Goal: Communication & Community: Answer question/provide support

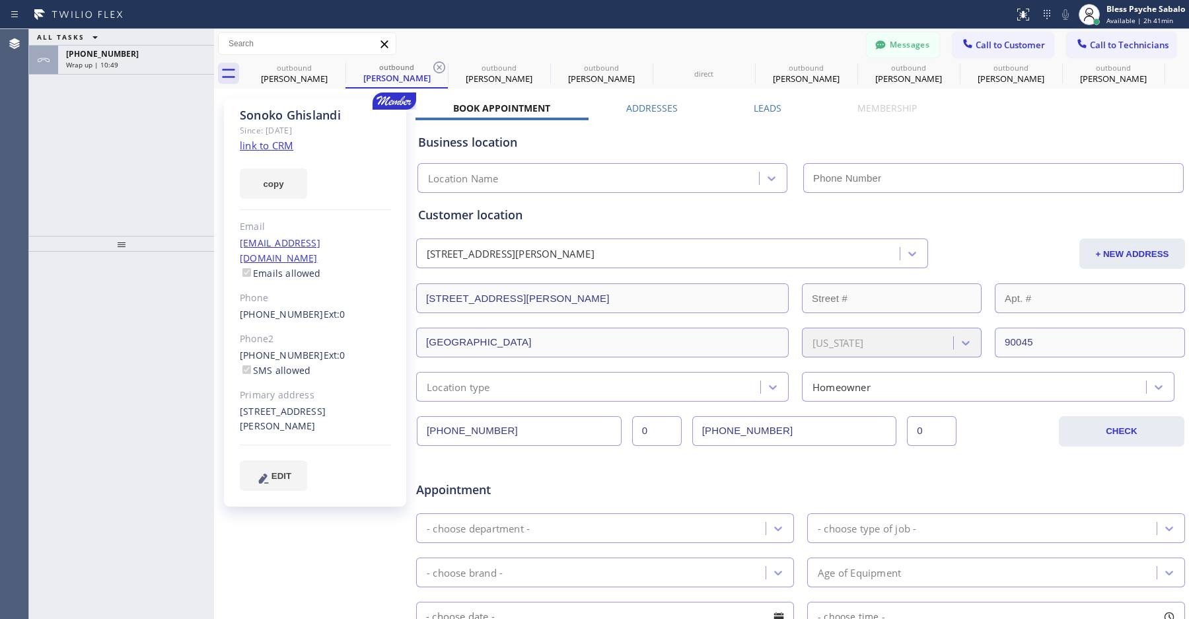
click at [892, 52] on button "Messages" at bounding box center [903, 44] width 73 height 25
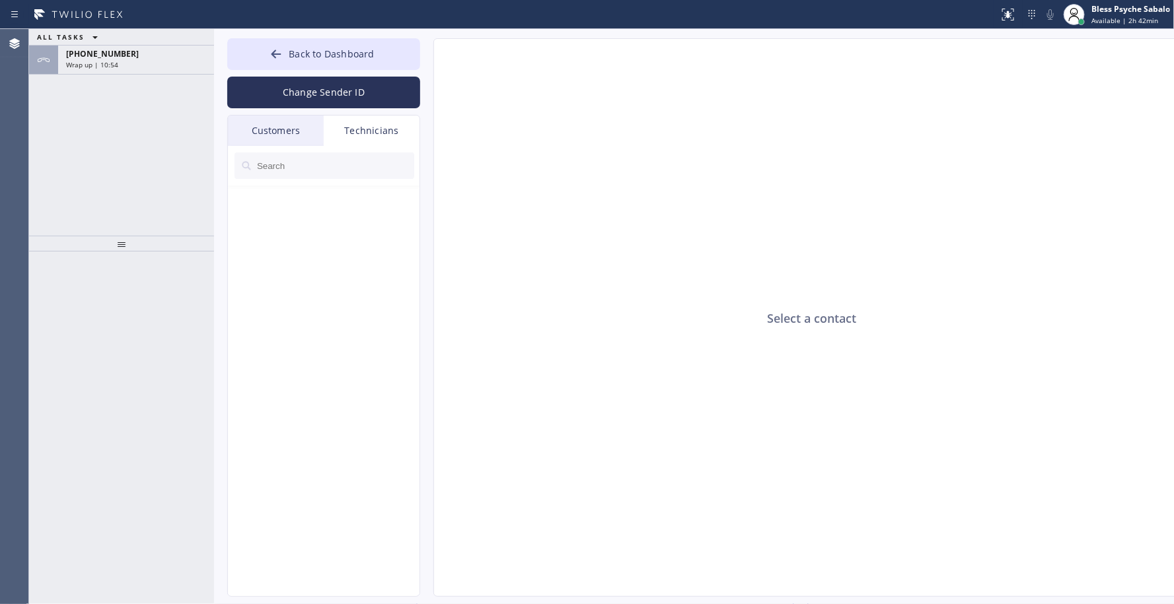
click at [383, 129] on div "Technicians" at bounding box center [372, 131] width 96 height 30
click at [333, 173] on input "text" at bounding box center [335, 166] width 159 height 26
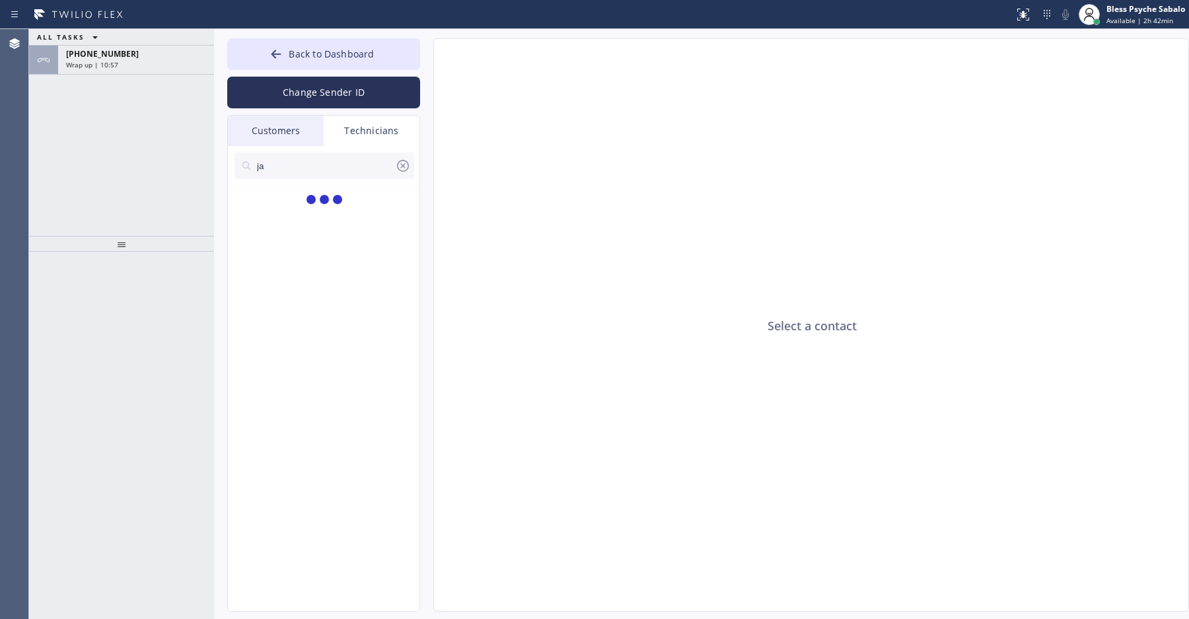
type input "jac"
type input "(888) 909-0120"
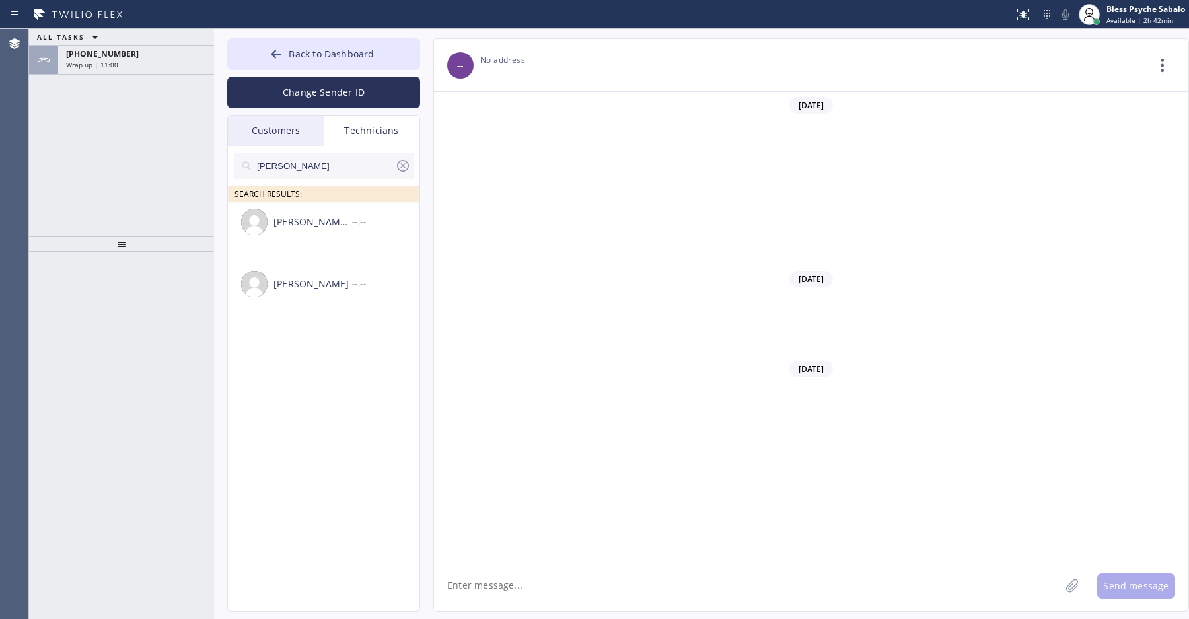
scroll to position [4797, 0]
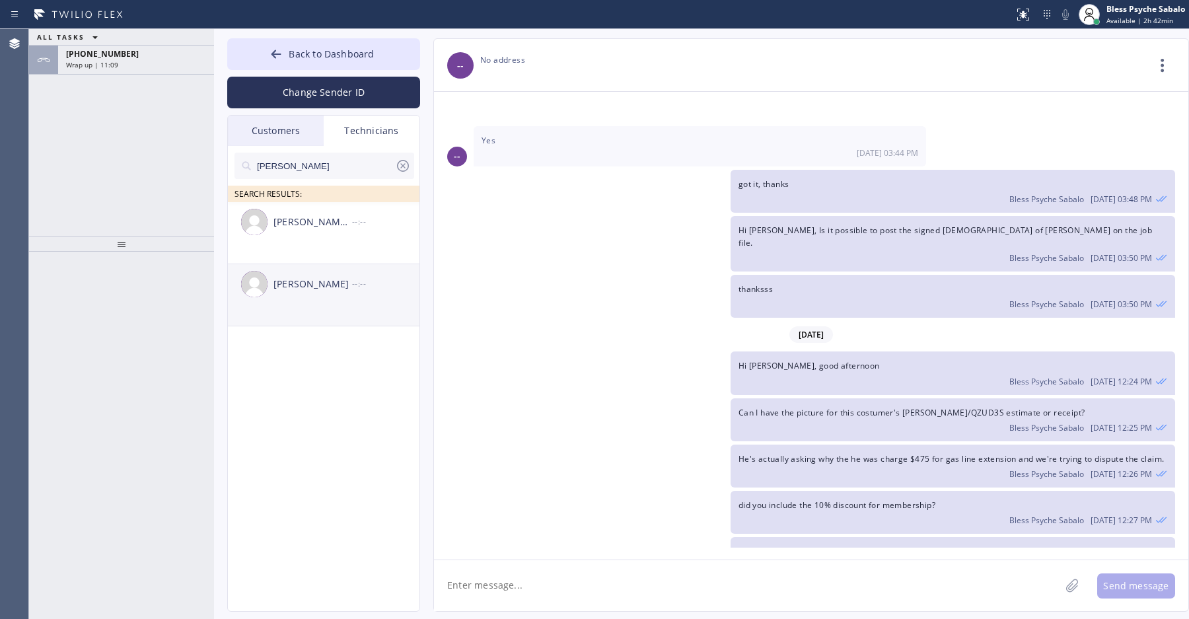
type input "jacob"
click at [345, 286] on div "Jacob Solomon" at bounding box center [312, 284] width 79 height 15
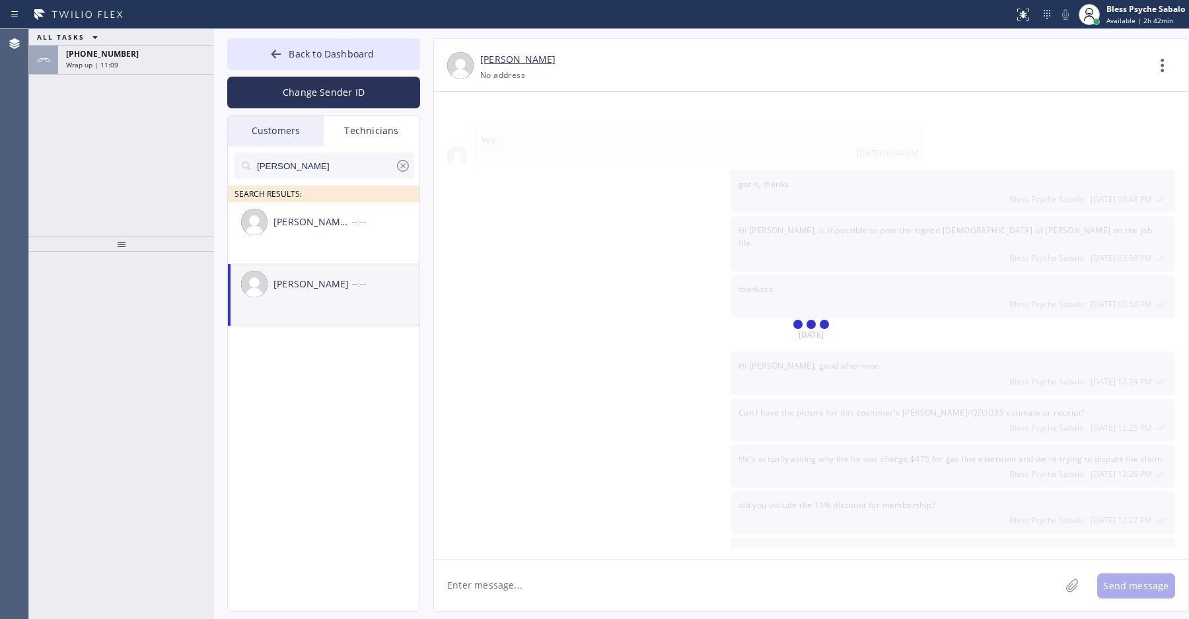
scroll to position [8275, 0]
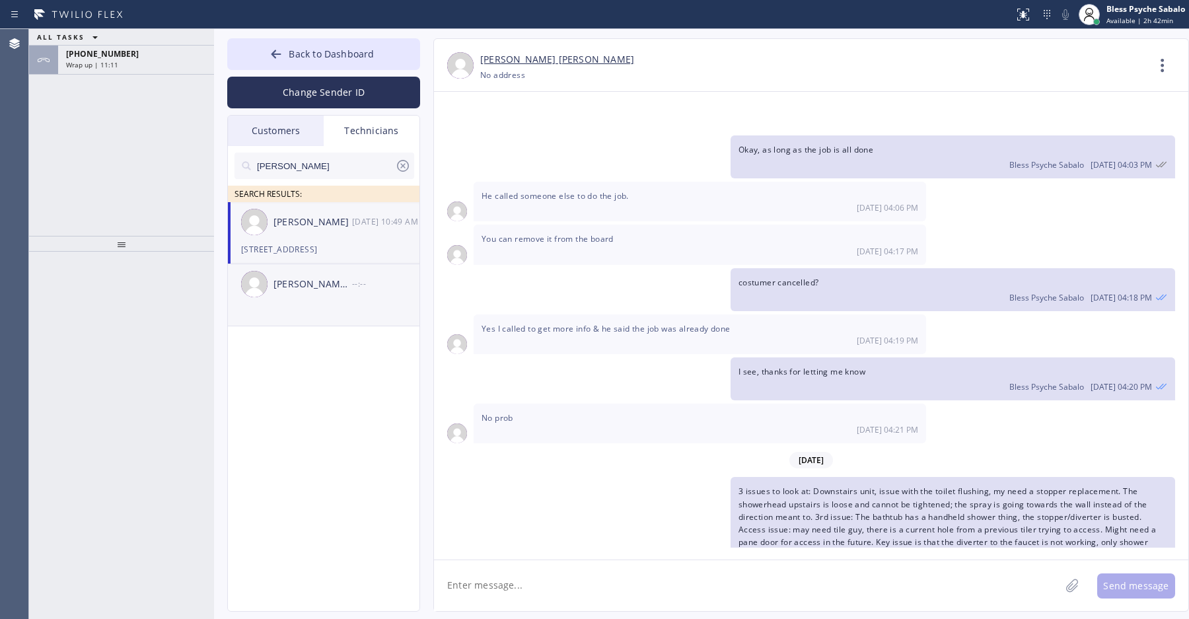
click at [314, 291] on div "Jacob Avimael Lopez Castro" at bounding box center [312, 284] width 79 height 15
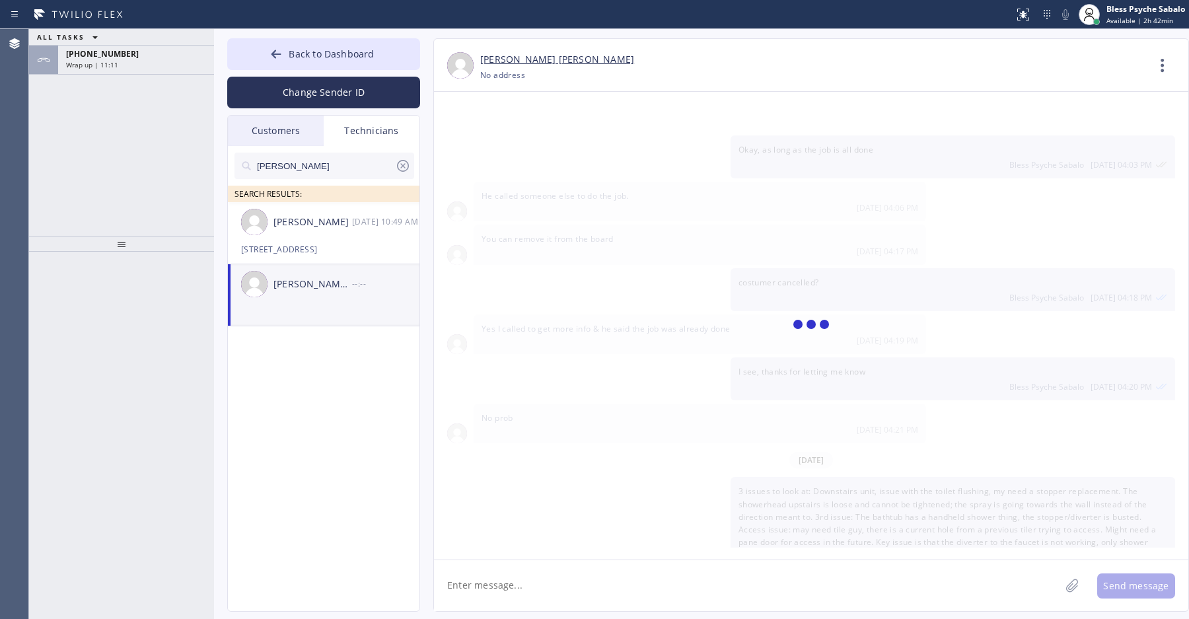
scroll to position [0, 0]
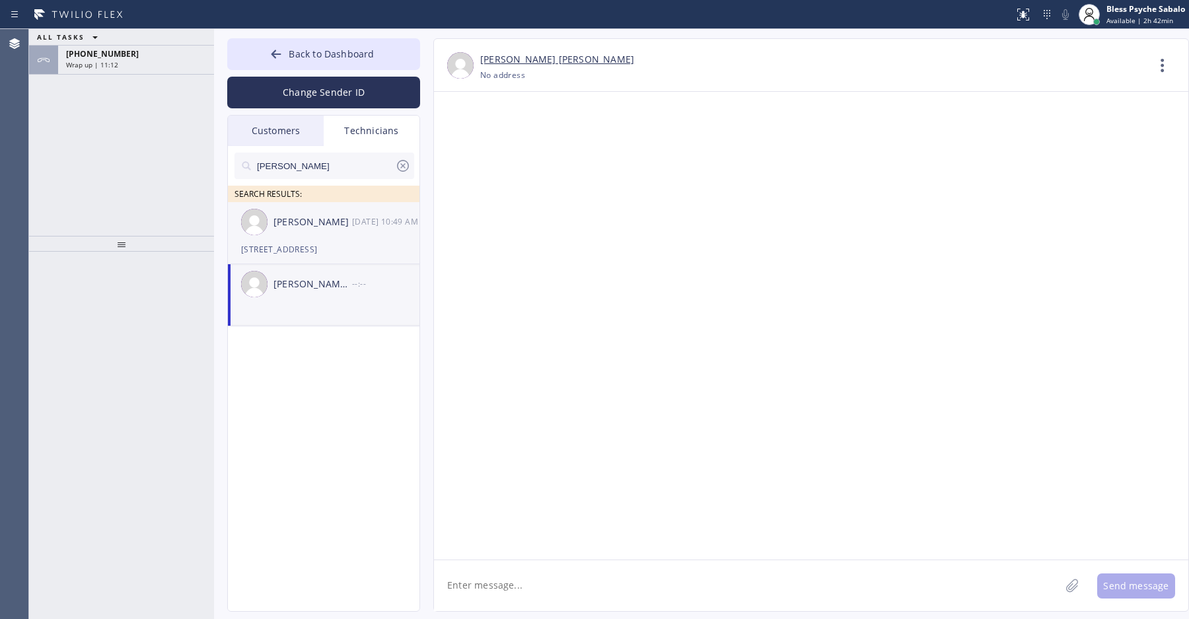
click at [322, 248] on div "2111 Turk Blvd, San Francisco, CA 94115, USA" at bounding box center [323, 249] width 165 height 15
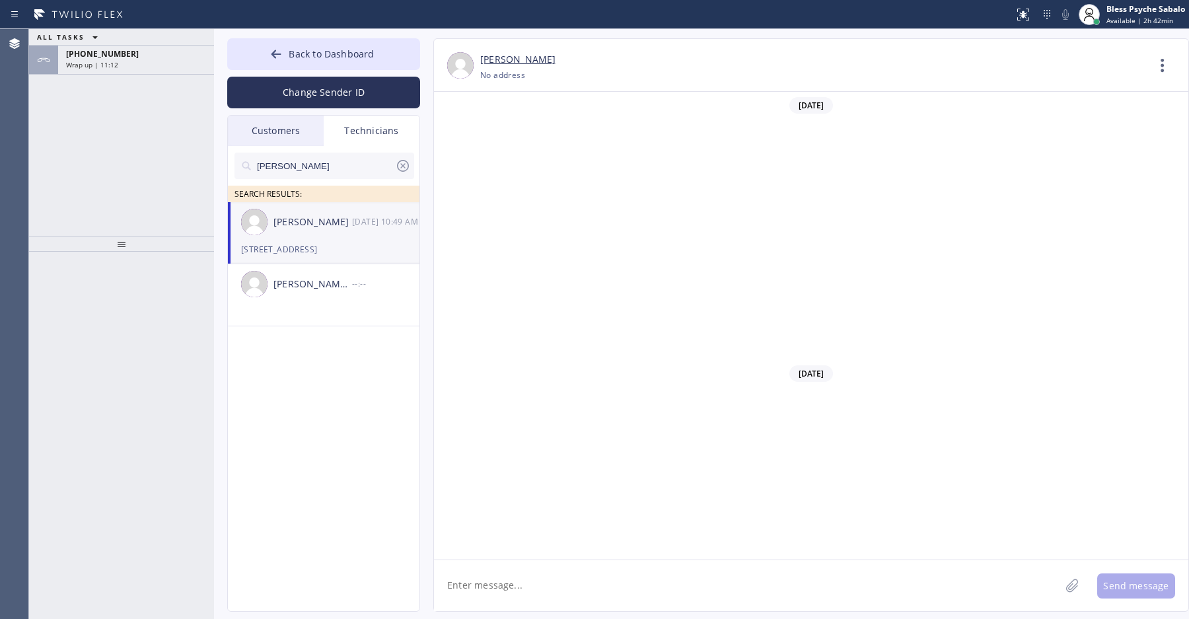
scroll to position [8275, 0]
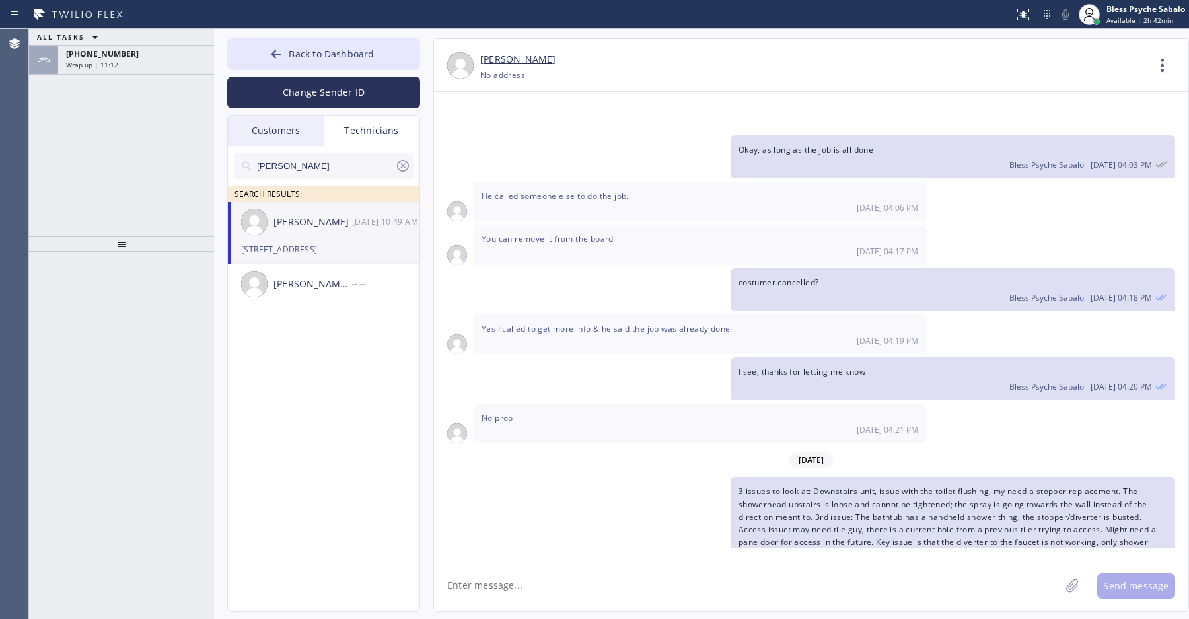
click at [329, 238] on div "Jacob Solomon 09/09 10:49 AM" at bounding box center [324, 222] width 193 height 40
click at [544, 596] on textarea at bounding box center [747, 585] width 626 height 51
click at [678, 591] on textarea "Hi GoodMorning Jacob." at bounding box center [759, 585] width 650 height 51
type textarea "Hi GoodMorning Jacob."
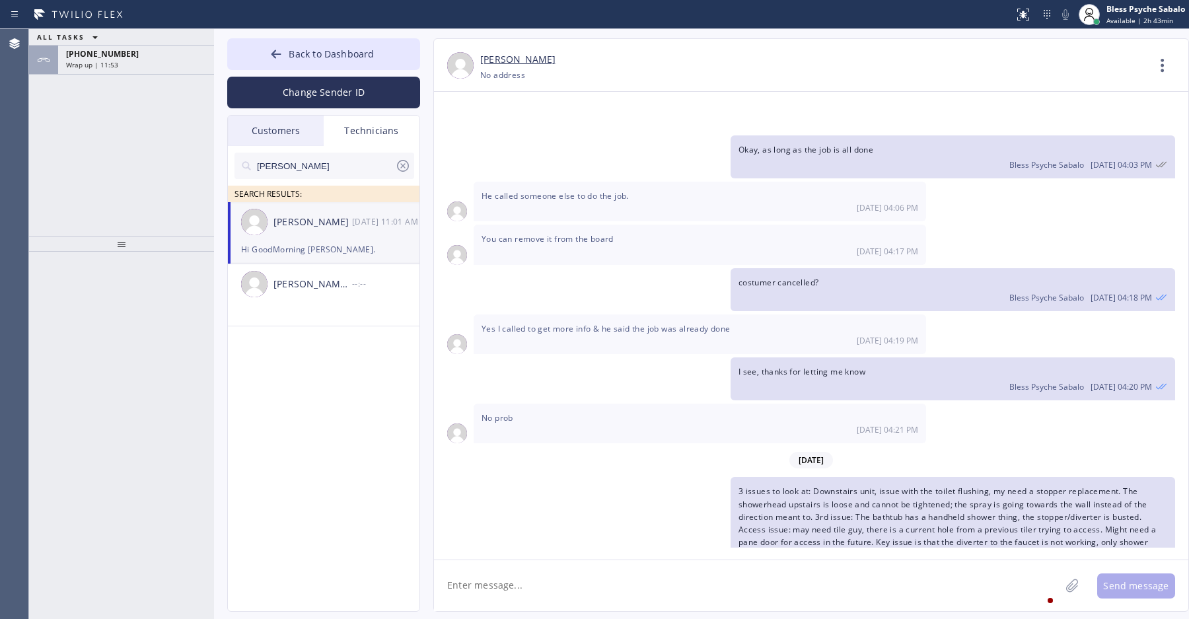
scroll to position [8321, 0]
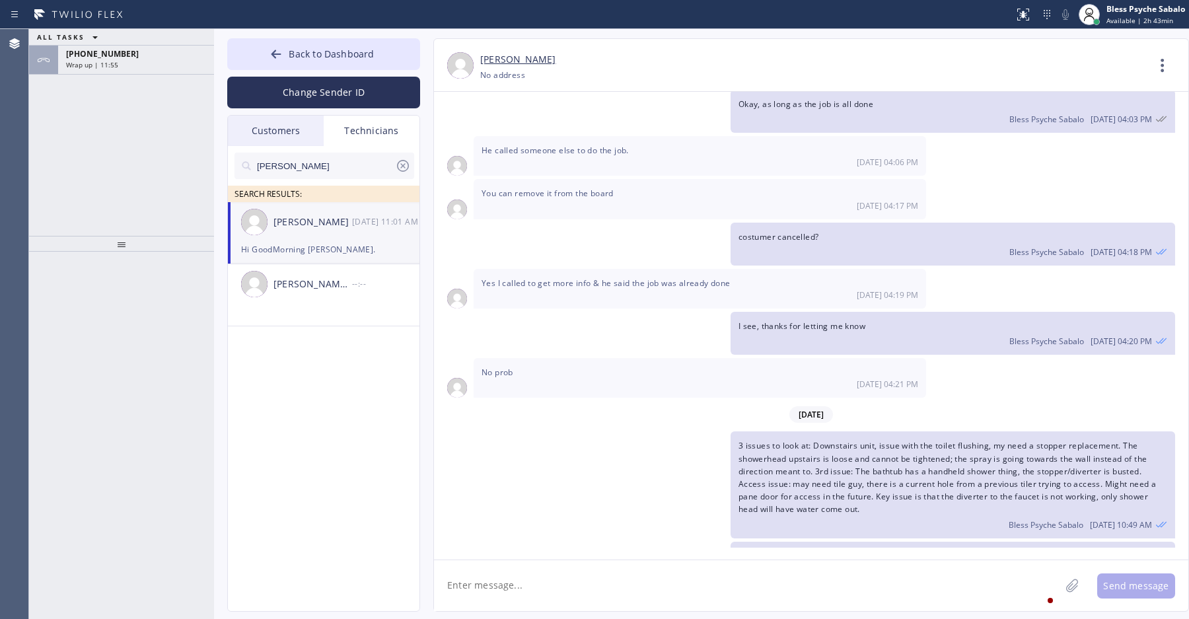
click at [569, 581] on textarea at bounding box center [747, 585] width 626 height 51
type textarea "all Good"
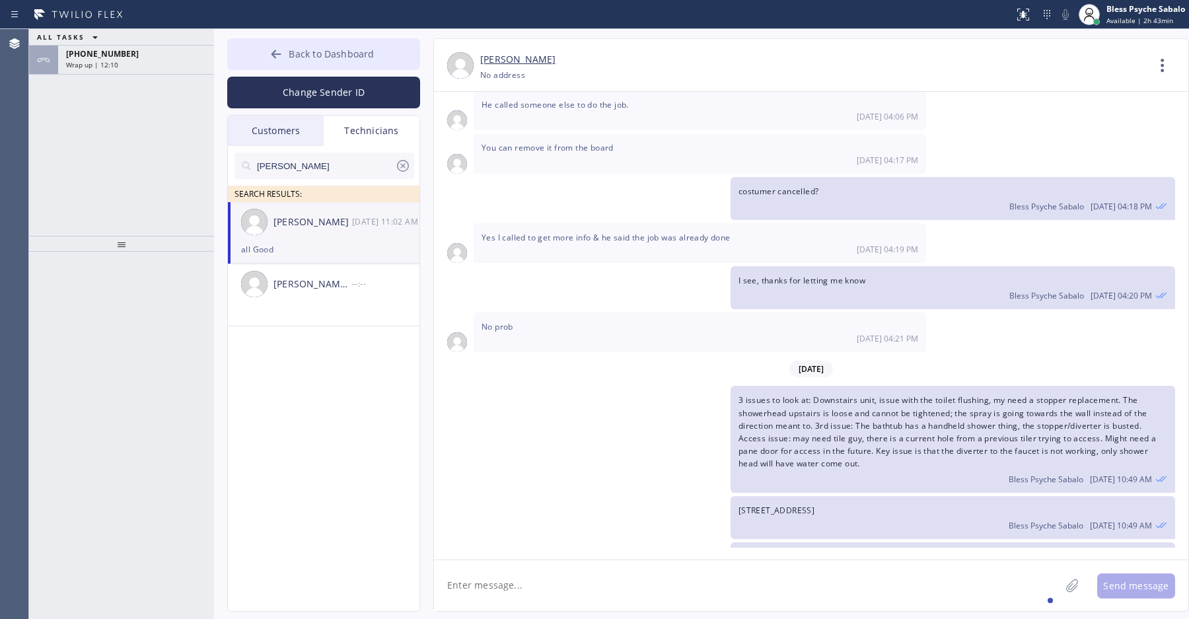
click at [302, 57] on span "Back to Dashboard" at bounding box center [331, 54] width 85 height 13
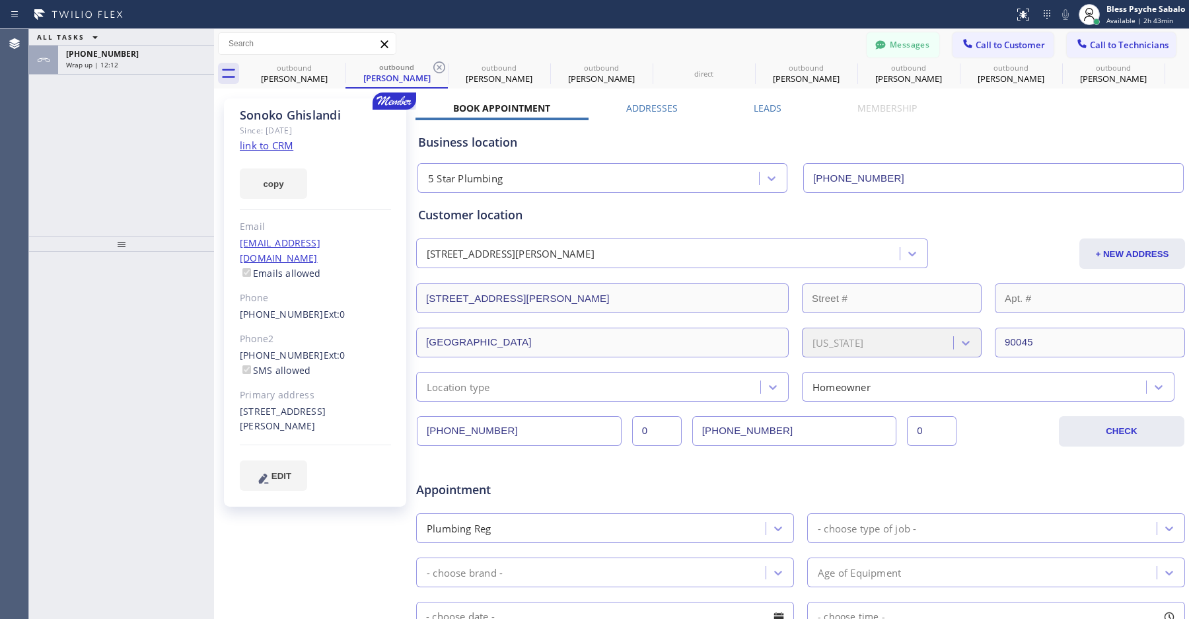
click at [878, 42] on button "Messages" at bounding box center [903, 44] width 73 height 25
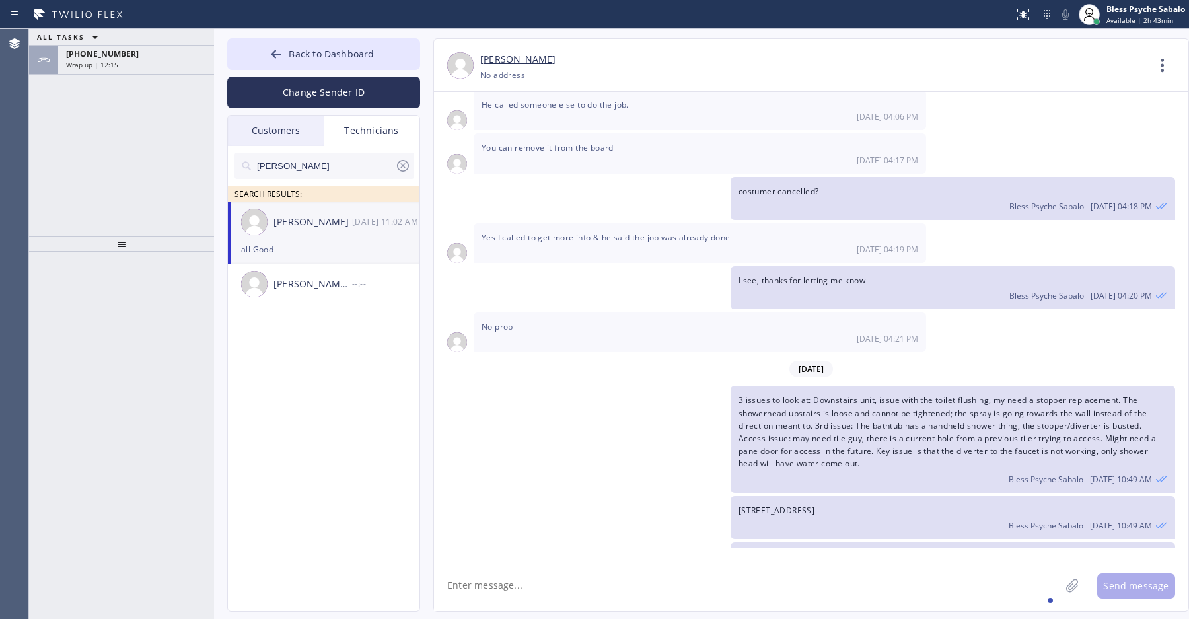
click at [266, 122] on div "Customers" at bounding box center [276, 131] width 96 height 30
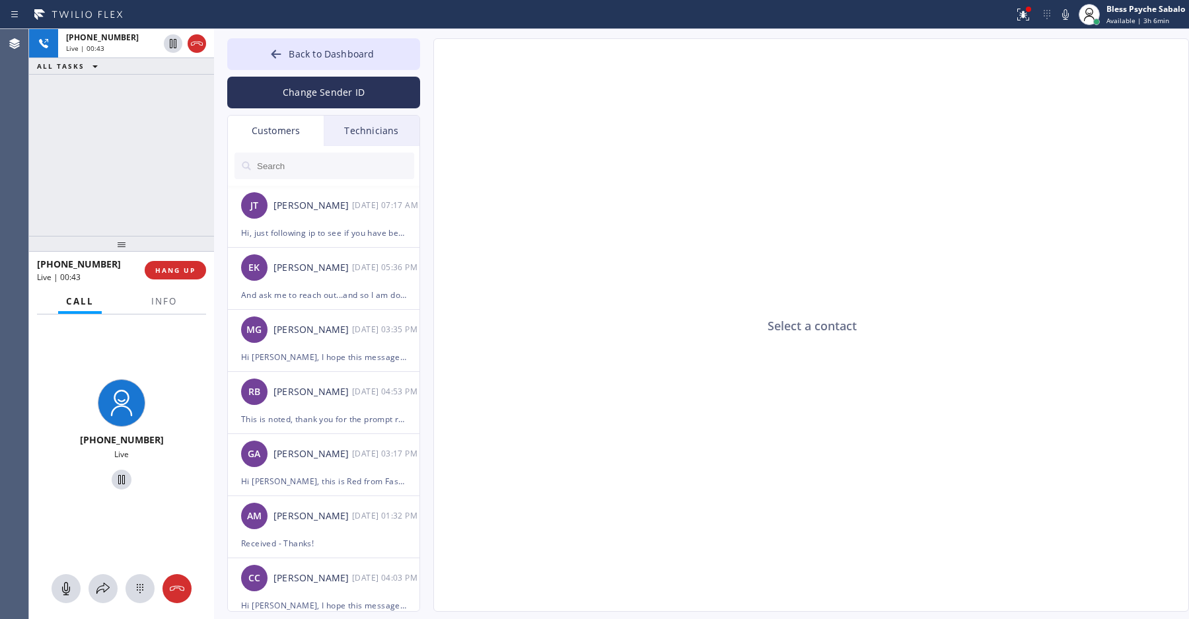
click at [466, 194] on div "Select a contact" at bounding box center [812, 325] width 756 height 573
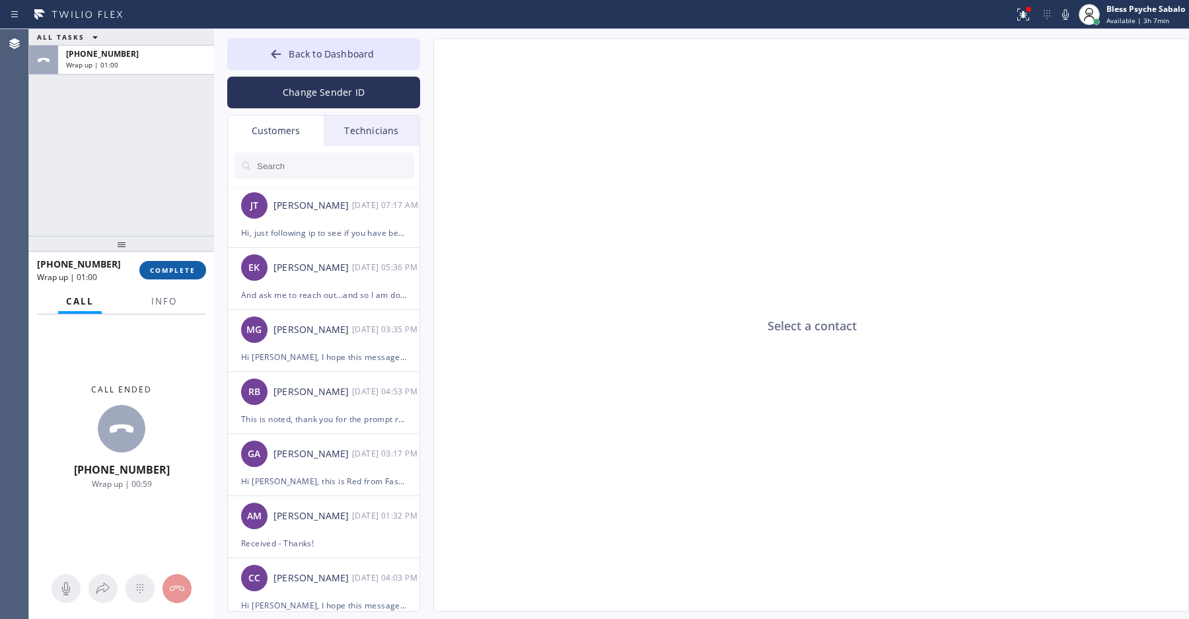
click at [177, 272] on span "COMPLETE" at bounding box center [173, 270] width 46 height 9
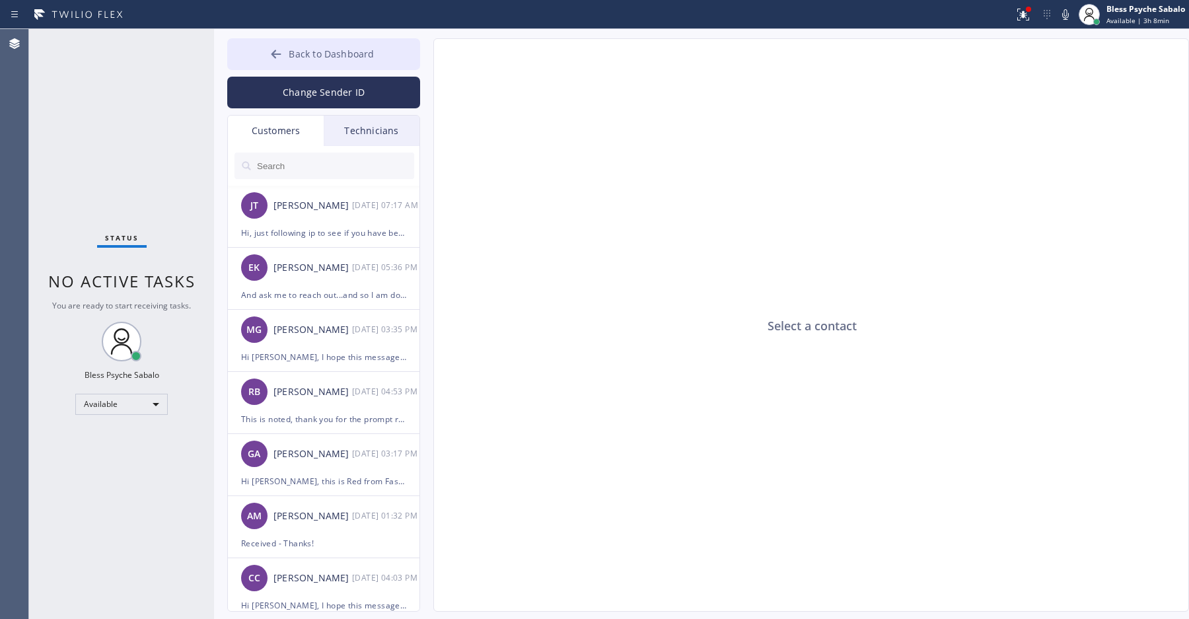
click at [347, 54] on span "Back to Dashboard" at bounding box center [331, 54] width 85 height 13
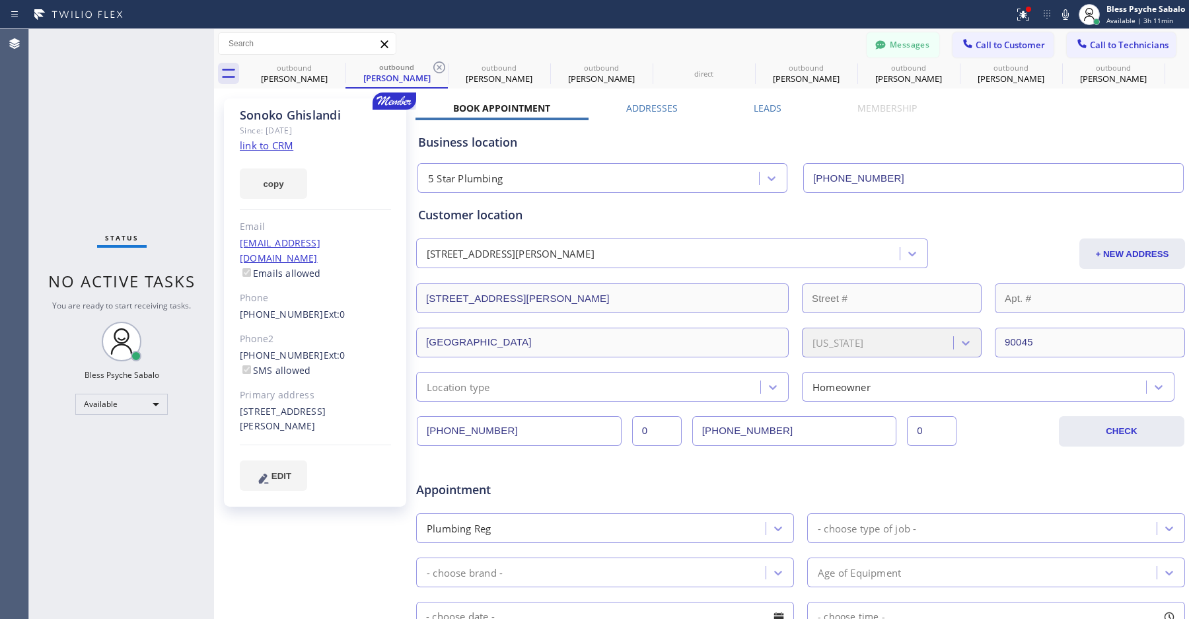
click at [139, 143] on div "Status No active tasks You are ready to start receiving tasks. Bless Psyche Sab…" at bounding box center [121, 324] width 185 height 590
click at [873, 44] on div at bounding box center [881, 46] width 16 height 16
